Goal: Find specific page/section: Find specific page/section

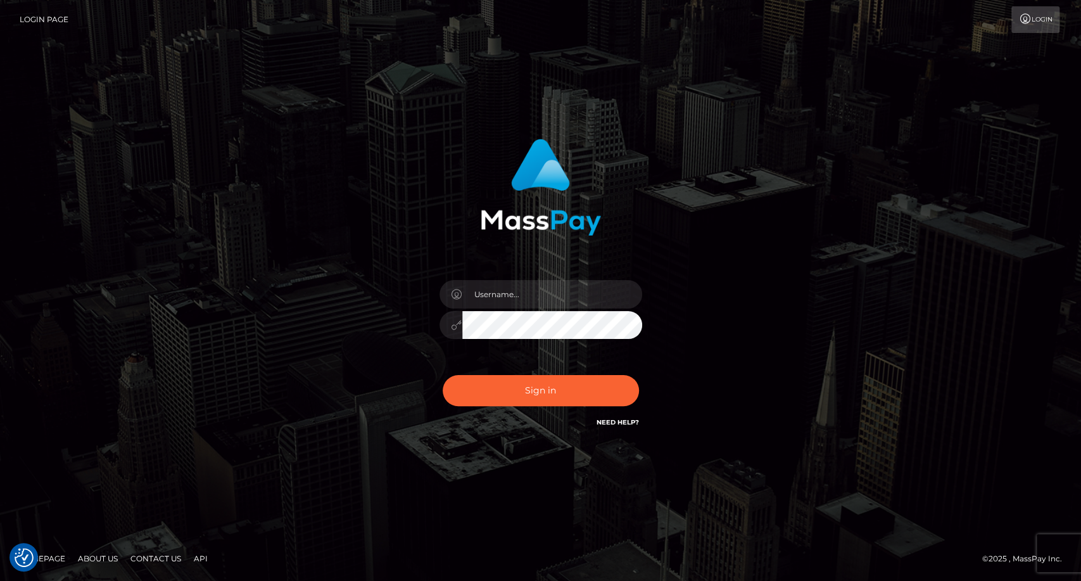
type input "carolina"
click at [531, 398] on button "Sign in" at bounding box center [541, 390] width 196 height 31
type input "carolina"
click at [551, 379] on button "Sign in" at bounding box center [541, 390] width 196 height 31
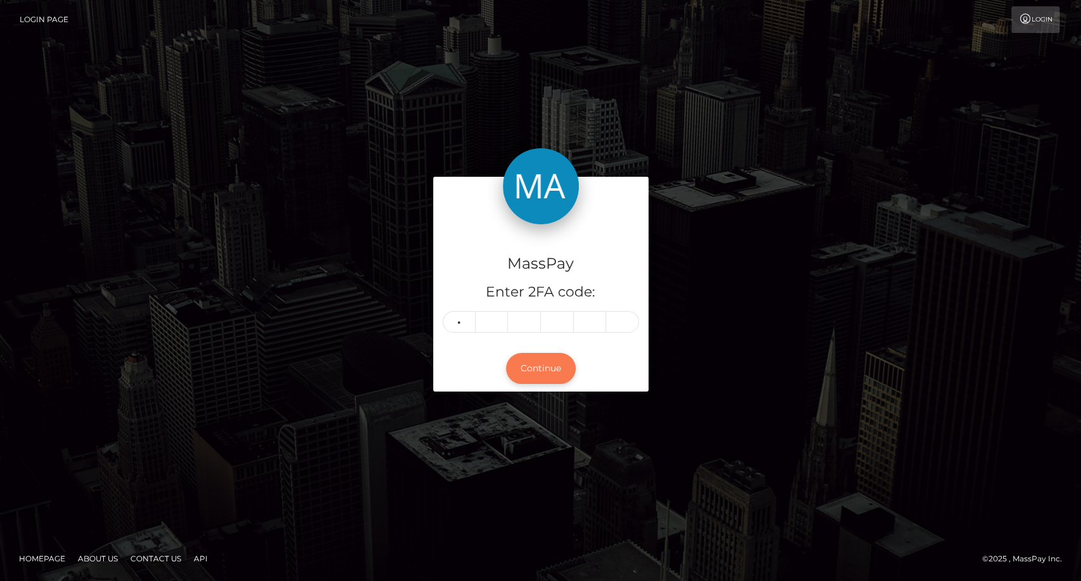
type input "1"
type input "5"
type input "1"
type input "0"
type input "9"
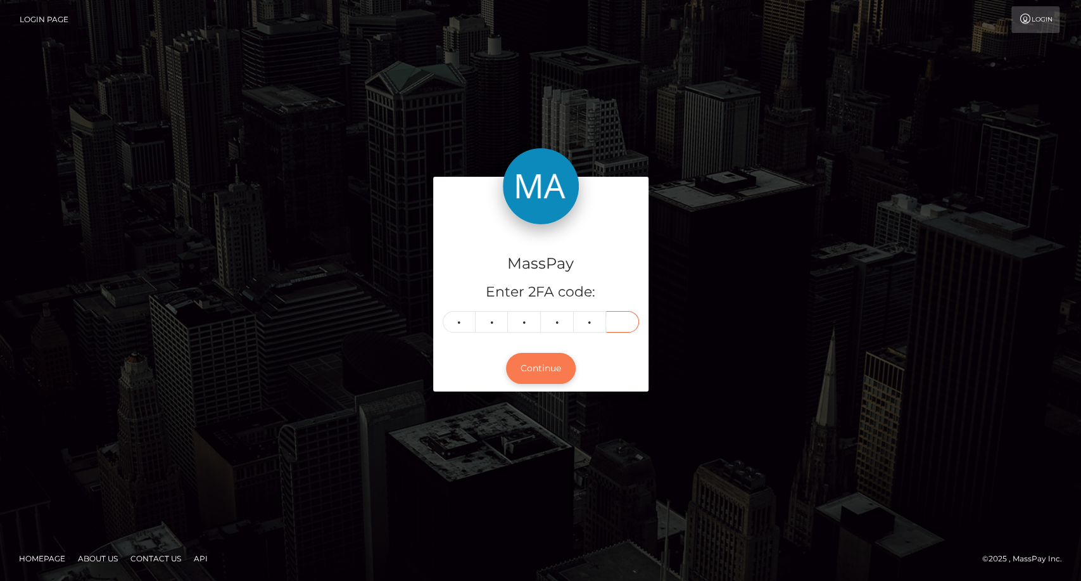
type input "3"
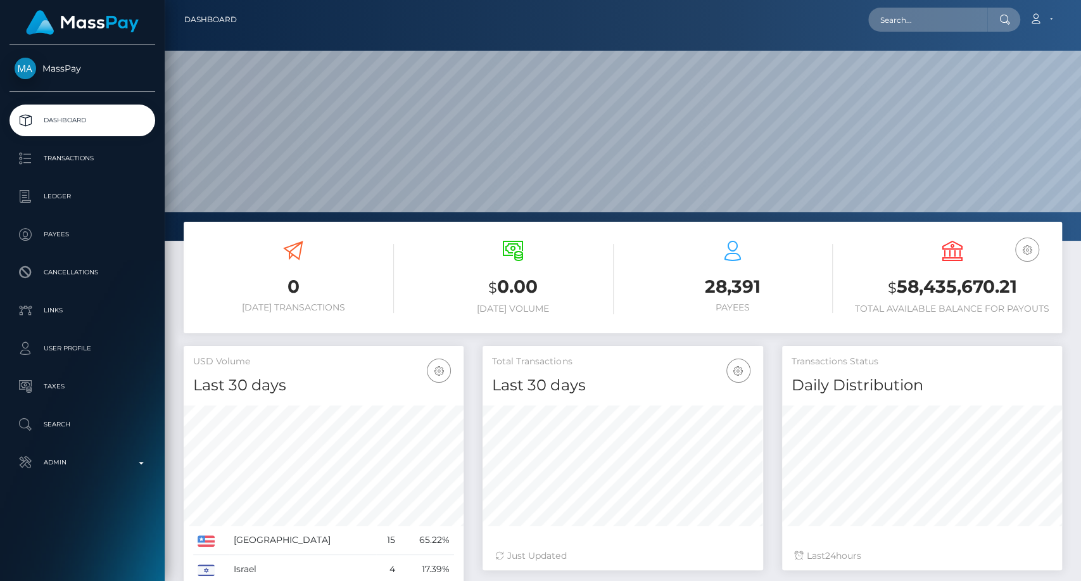
scroll to position [224, 280]
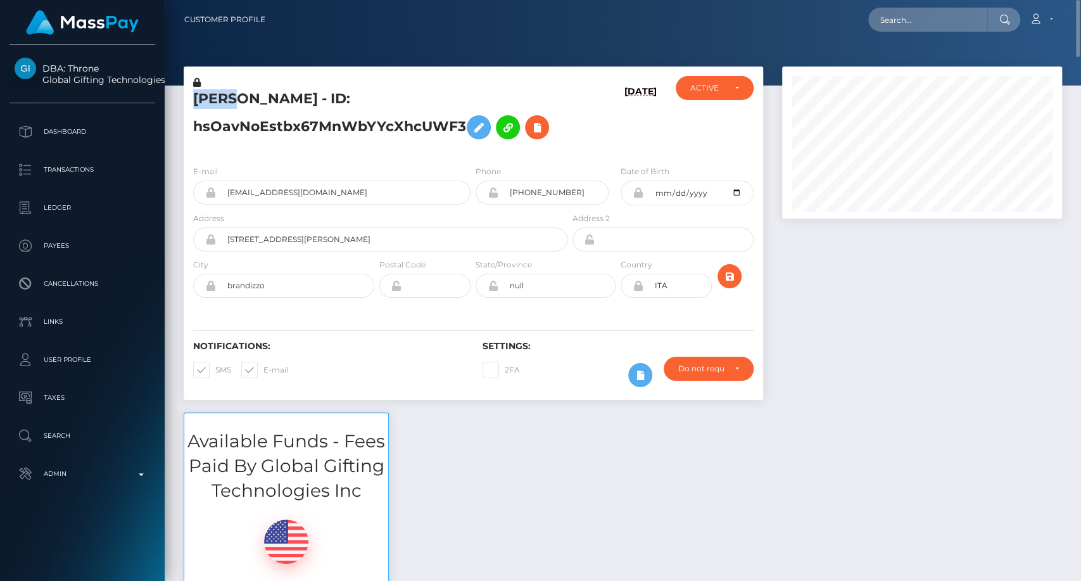
drag, startPoint x: 225, startPoint y: 99, endPoint x: 191, endPoint y: 99, distance: 33.6
click at [191, 99] on div "ALEX MASSA - ID: hsOavNoEstbx67MnWbYYcXhcUWF3" at bounding box center [377, 115] width 386 height 79
click at [915, 14] on input "text" at bounding box center [928, 20] width 119 height 24
paste input "[EMAIL_ADDRESS][DOMAIN_NAME]"
type input "[EMAIL_ADDRESS][DOMAIN_NAME]"
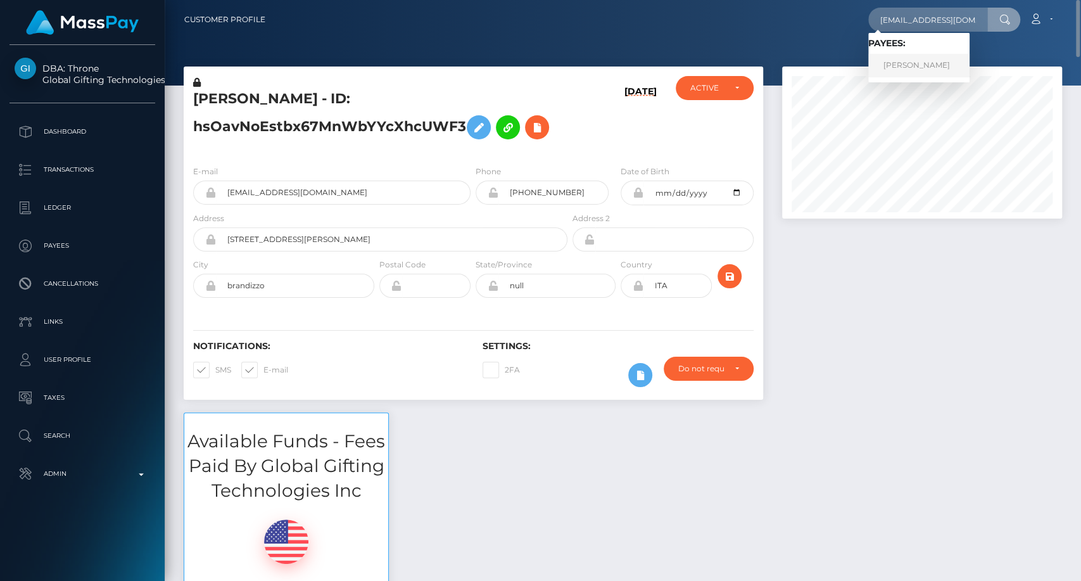
click at [944, 67] on link "AHMED KACHTA" at bounding box center [919, 65] width 101 height 23
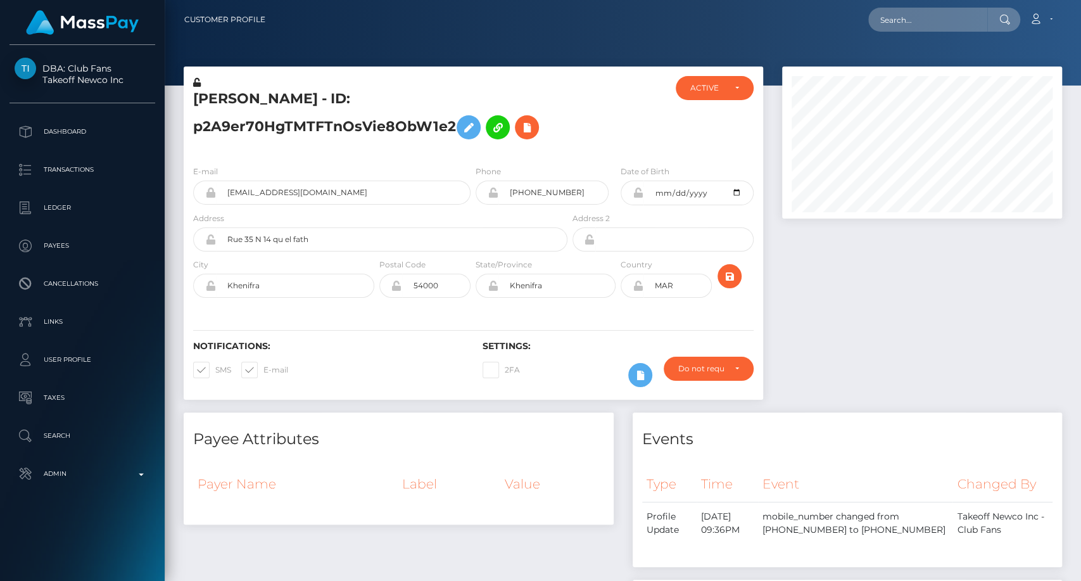
scroll to position [152, 280]
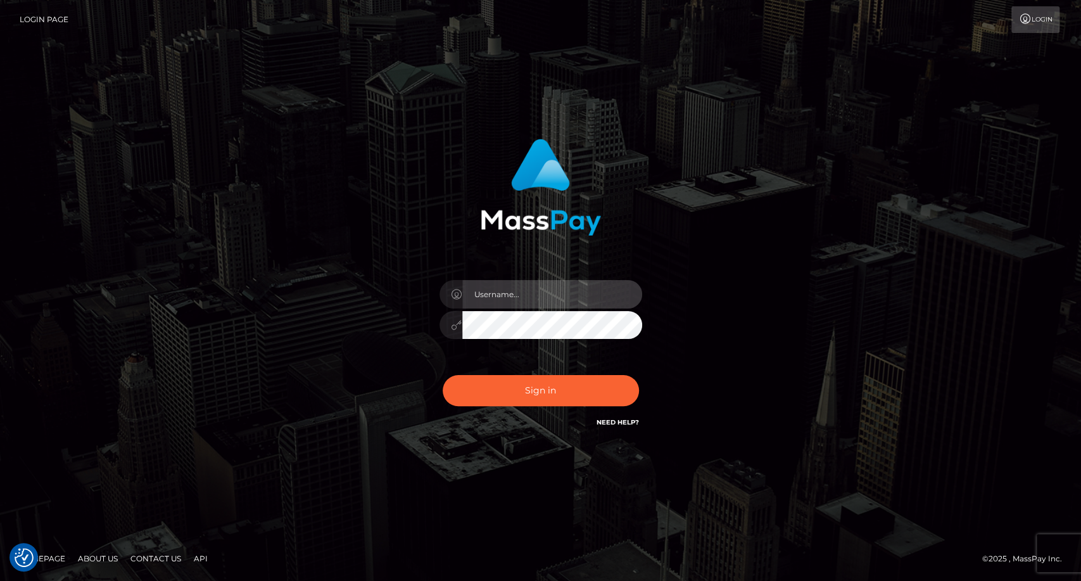
type input "carolina"
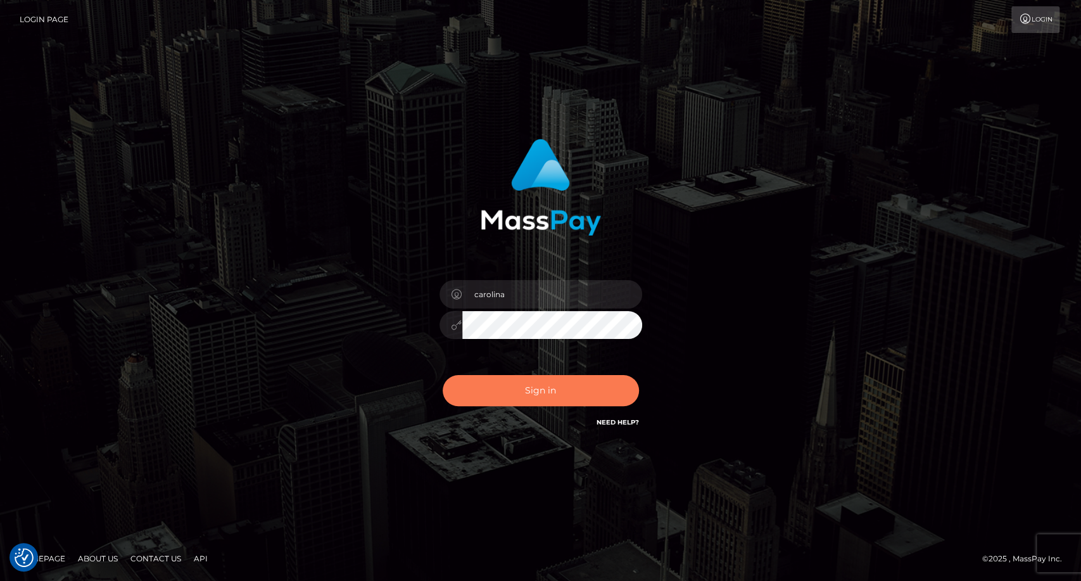
click at [540, 397] on button "Sign in" at bounding box center [541, 390] width 196 height 31
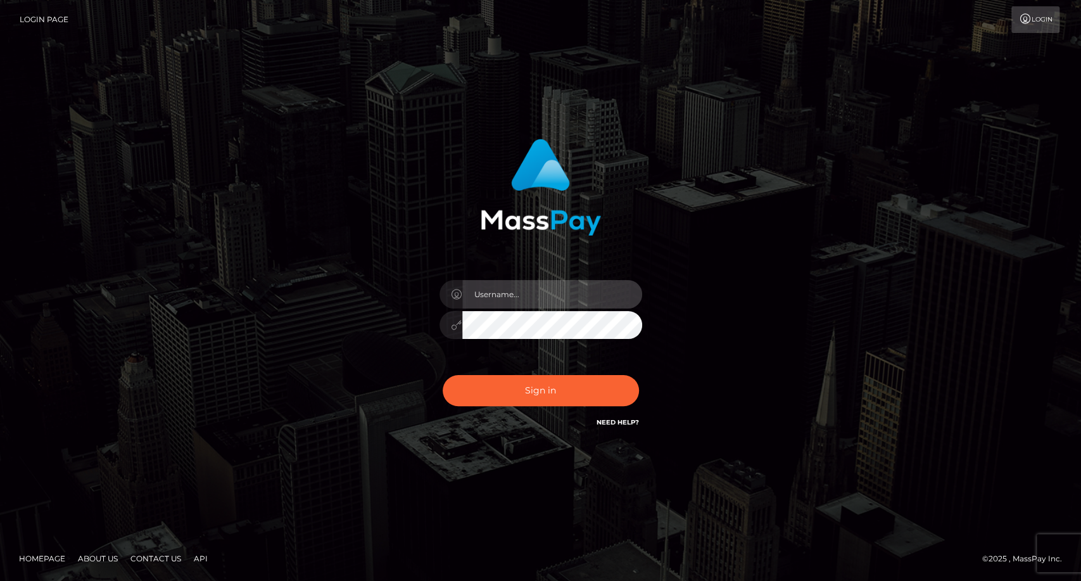
type input "carolina"
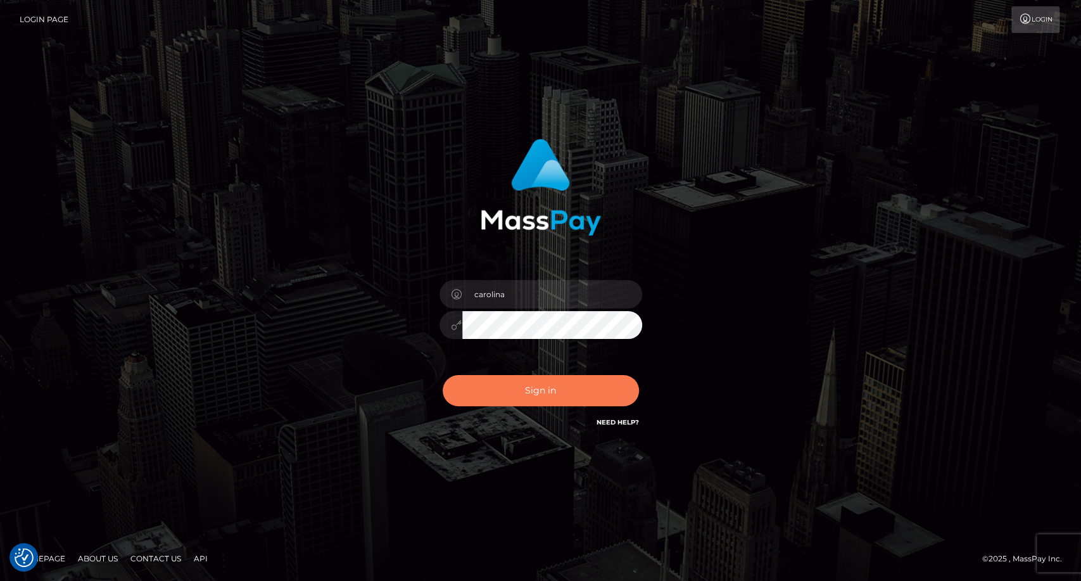
click at [530, 400] on button "Sign in" at bounding box center [541, 390] width 196 height 31
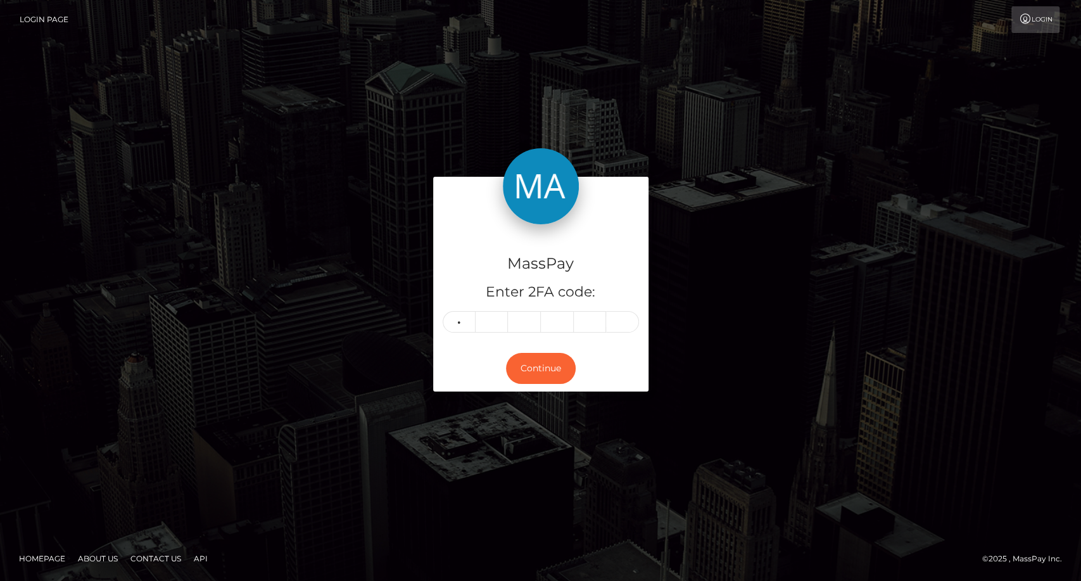
type input "0"
type input "5"
type input "9"
type input "5"
type input "8"
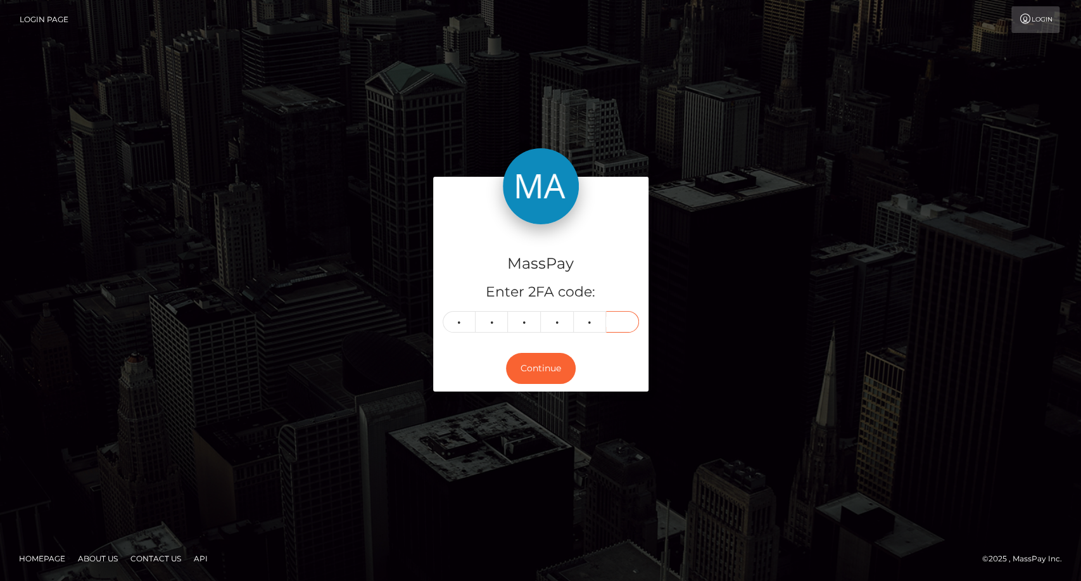
type input "7"
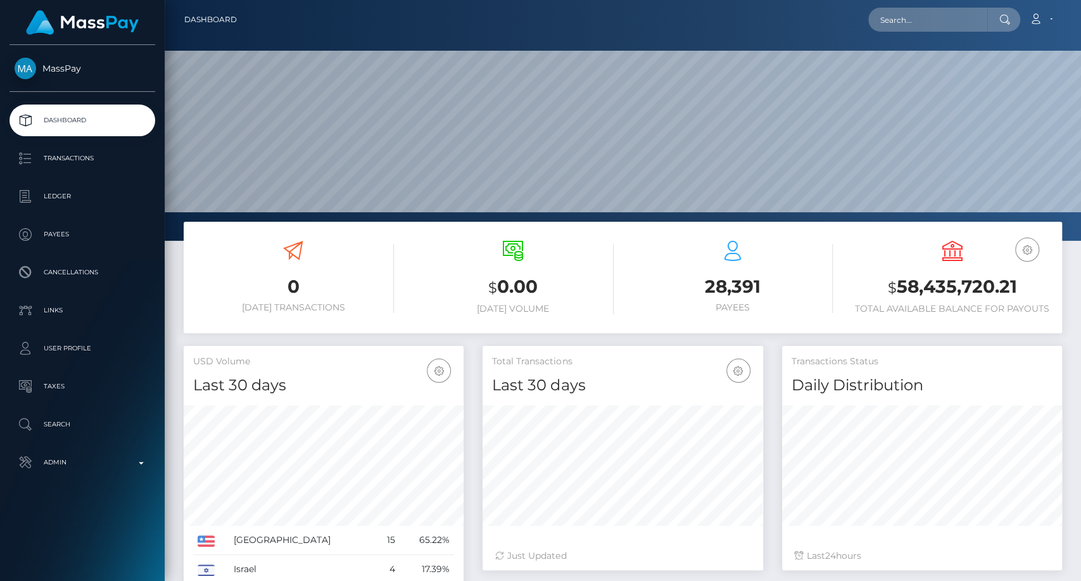
scroll to position [224, 280]
click at [924, 20] on input "text" at bounding box center [928, 20] width 119 height 24
paste input "[PERSON_NAME][EMAIL_ADDRESS][DOMAIN_NAME]"
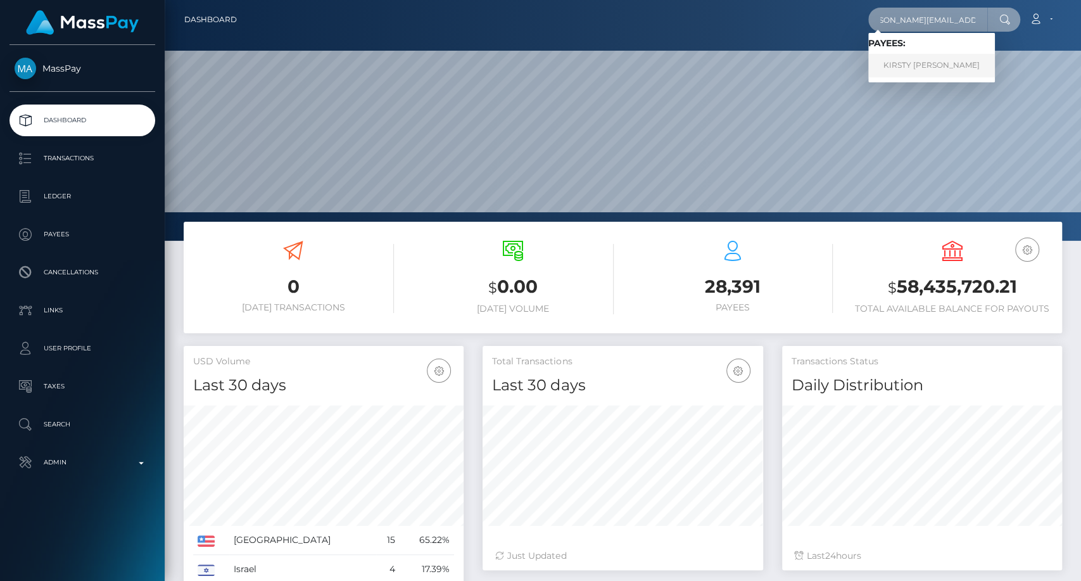
type input "[PERSON_NAME][EMAIL_ADDRESS][DOMAIN_NAME]"
click at [919, 67] on link "KIRSTY ELEECE HILL" at bounding box center [932, 65] width 127 height 23
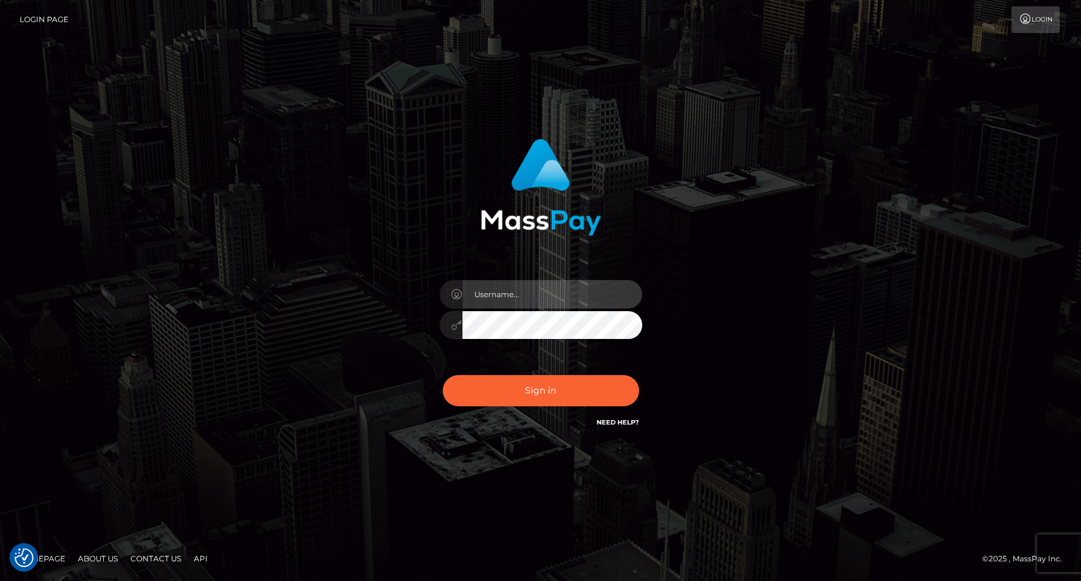
type input "carolina"
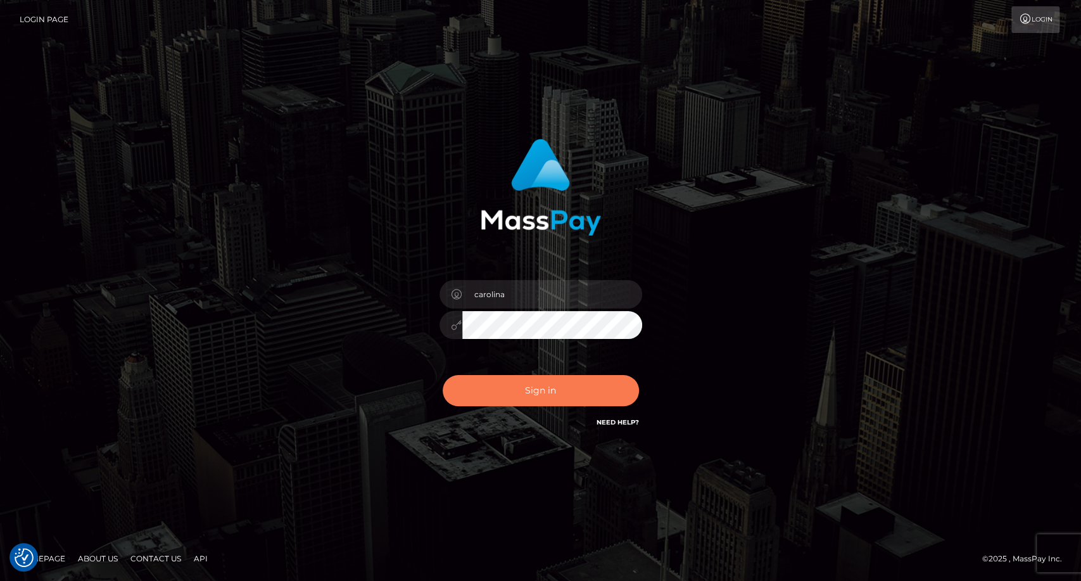
click at [561, 392] on button "Sign in" at bounding box center [541, 390] width 196 height 31
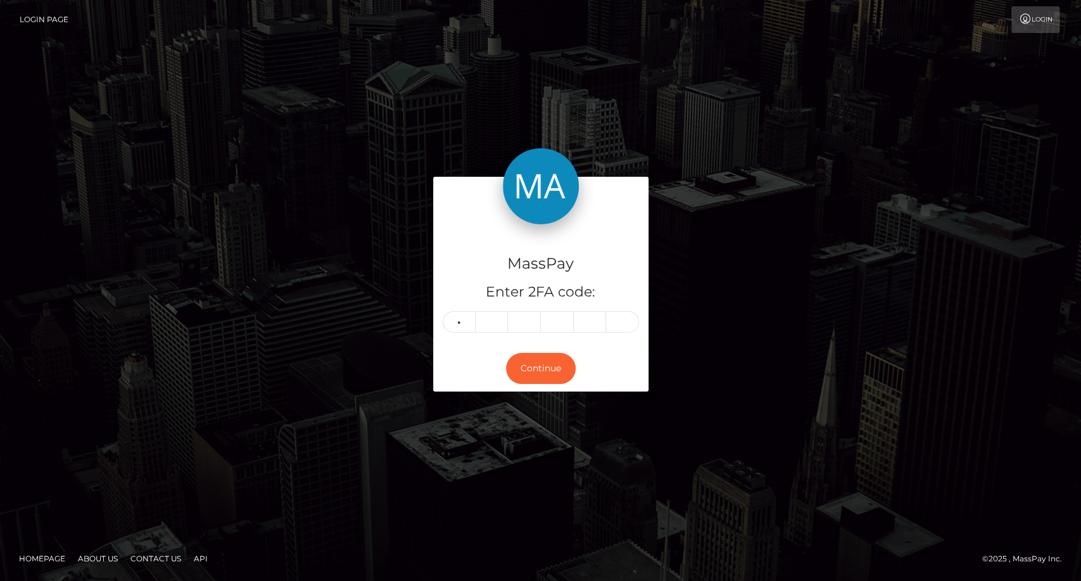
type input "8"
type input "6"
type input "2"
type input "9"
type input "0"
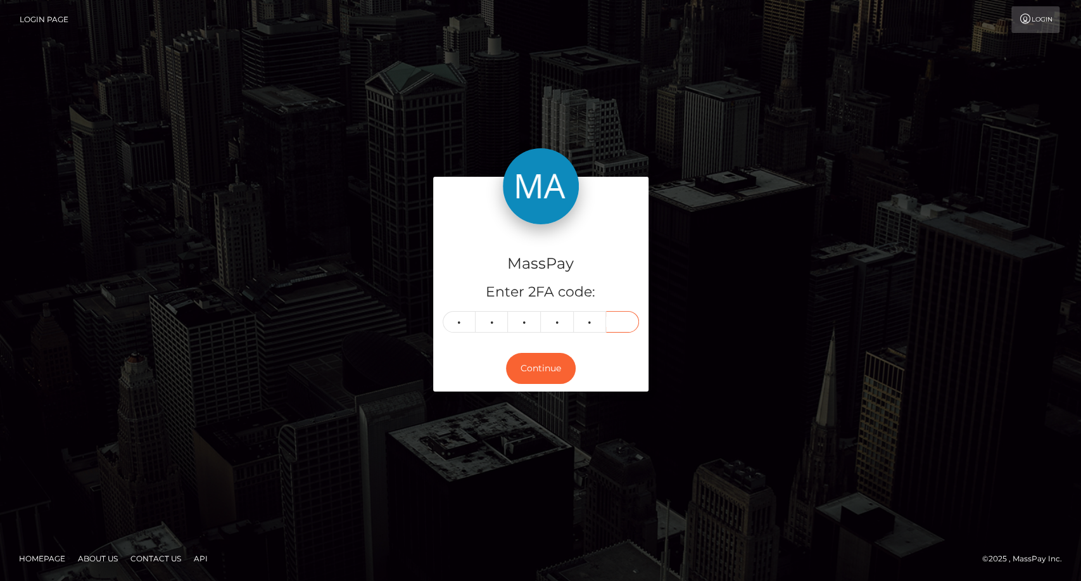
type input "5"
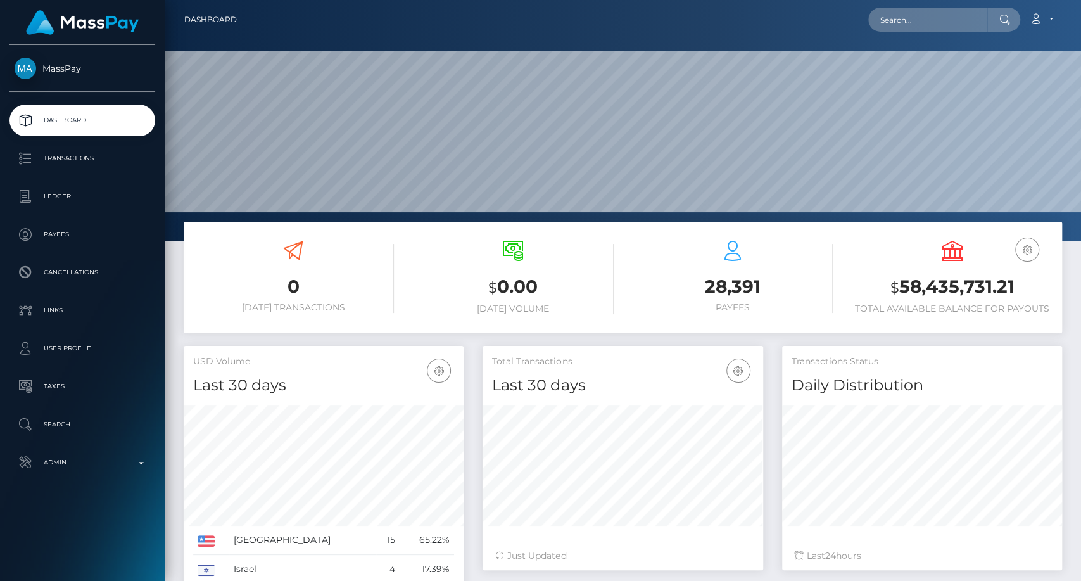
scroll to position [224, 280]
click at [933, 25] on input "text" at bounding box center [928, 20] width 119 height 24
paste input "trovatoabril@gmail.com"
type input "trovatoabril@gmail.com"
click at [970, 22] on input "trovatoabril@gmail.com" at bounding box center [928, 20] width 119 height 24
